Goal: Task Accomplishment & Management: Use online tool/utility

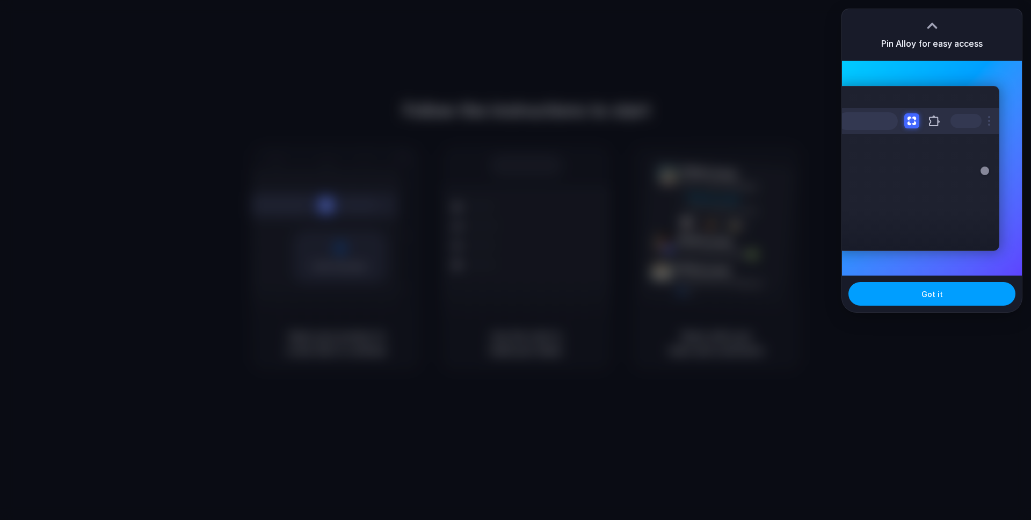
click at [946, 290] on button "Got it" at bounding box center [931, 294] width 167 height 24
